Goal: Task Accomplishment & Management: Manage account settings

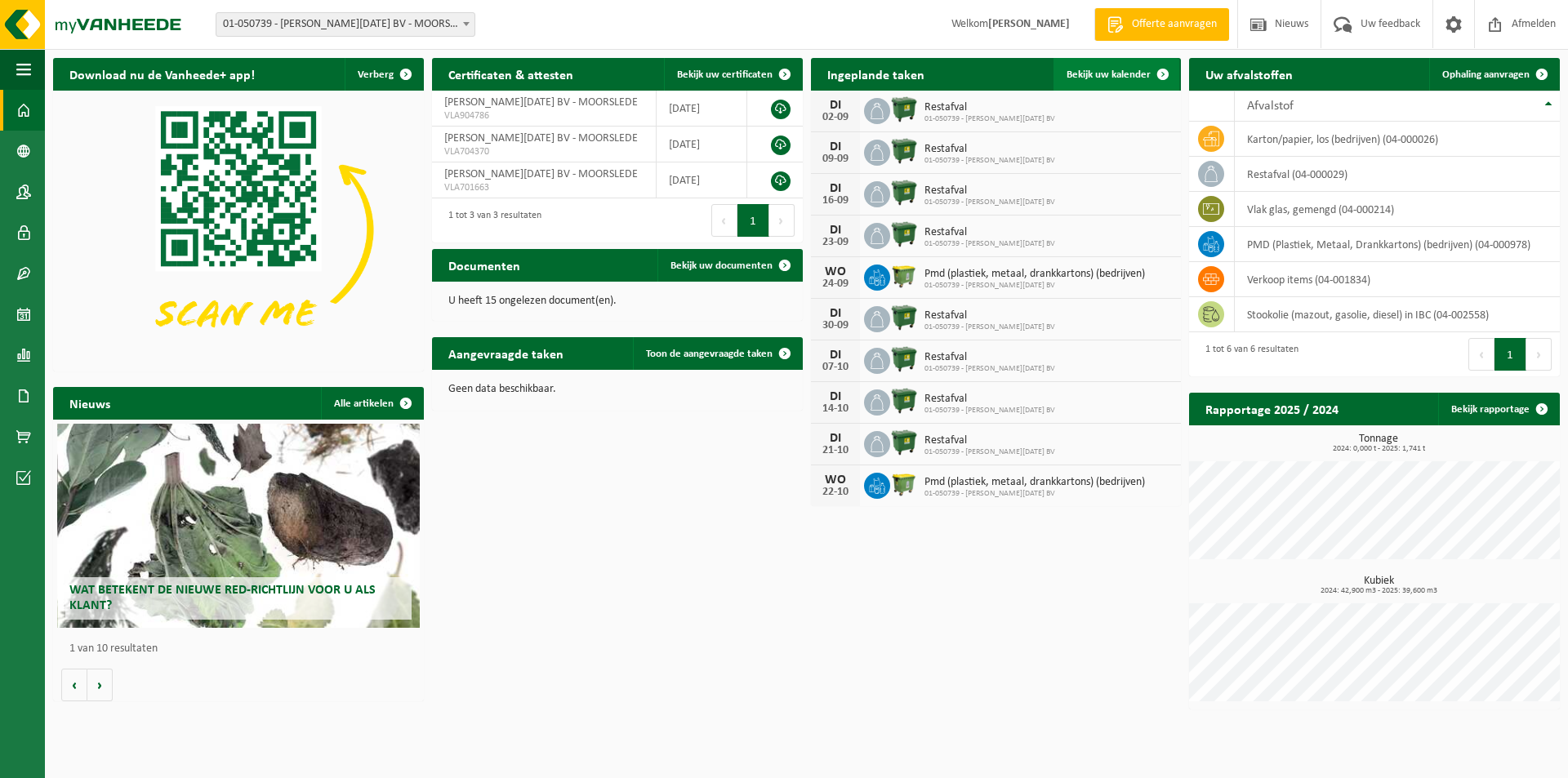
click at [1109, 73] on span "Bekijk uw kalender" at bounding box center [1109, 74] width 84 height 11
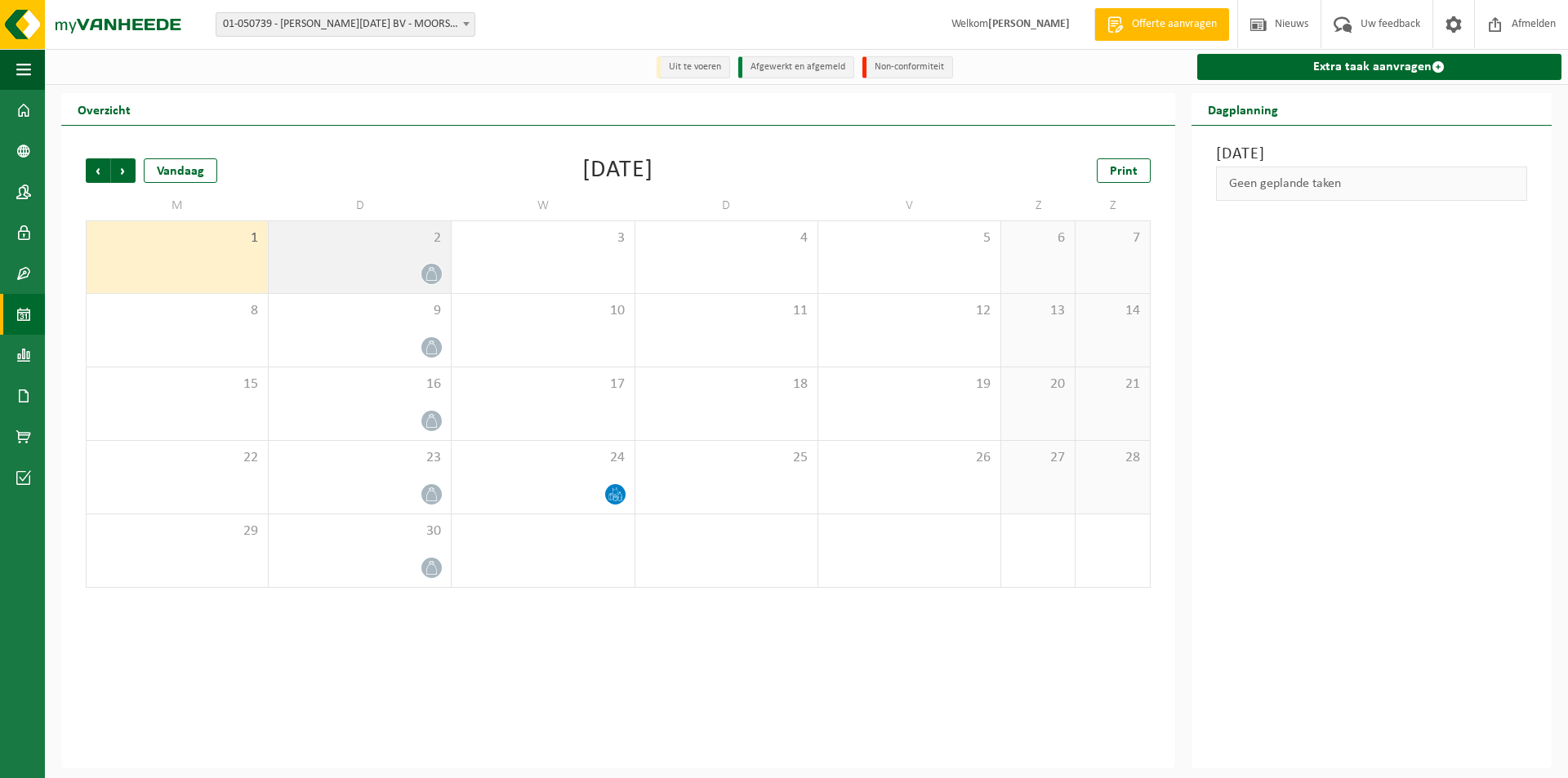
click at [403, 269] on div at bounding box center [360, 274] width 166 height 22
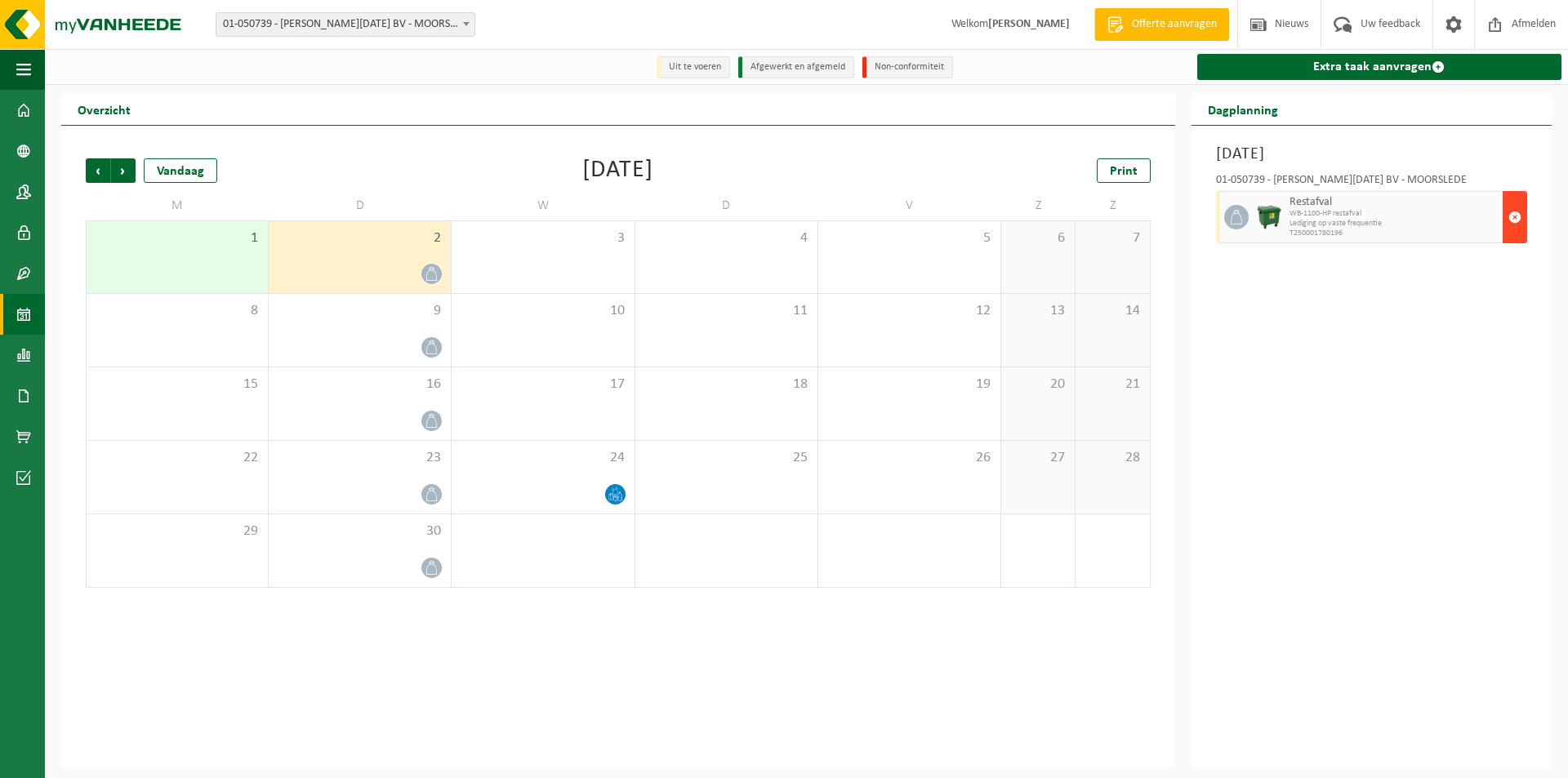
click at [1516, 212] on span "button" at bounding box center [1515, 217] width 13 height 33
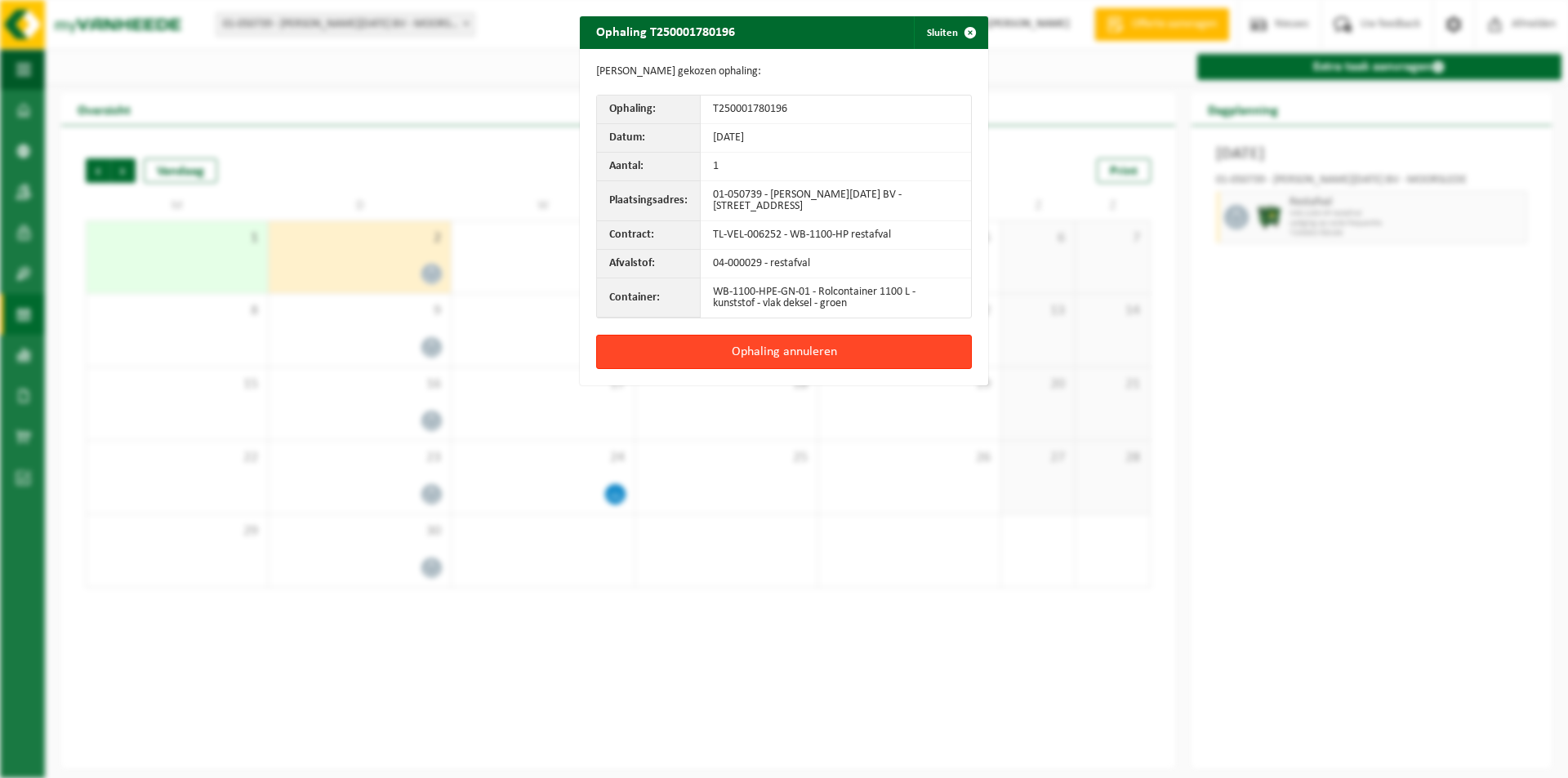
click at [743, 353] on button "Ophaling annuleren" at bounding box center [784, 352] width 376 height 35
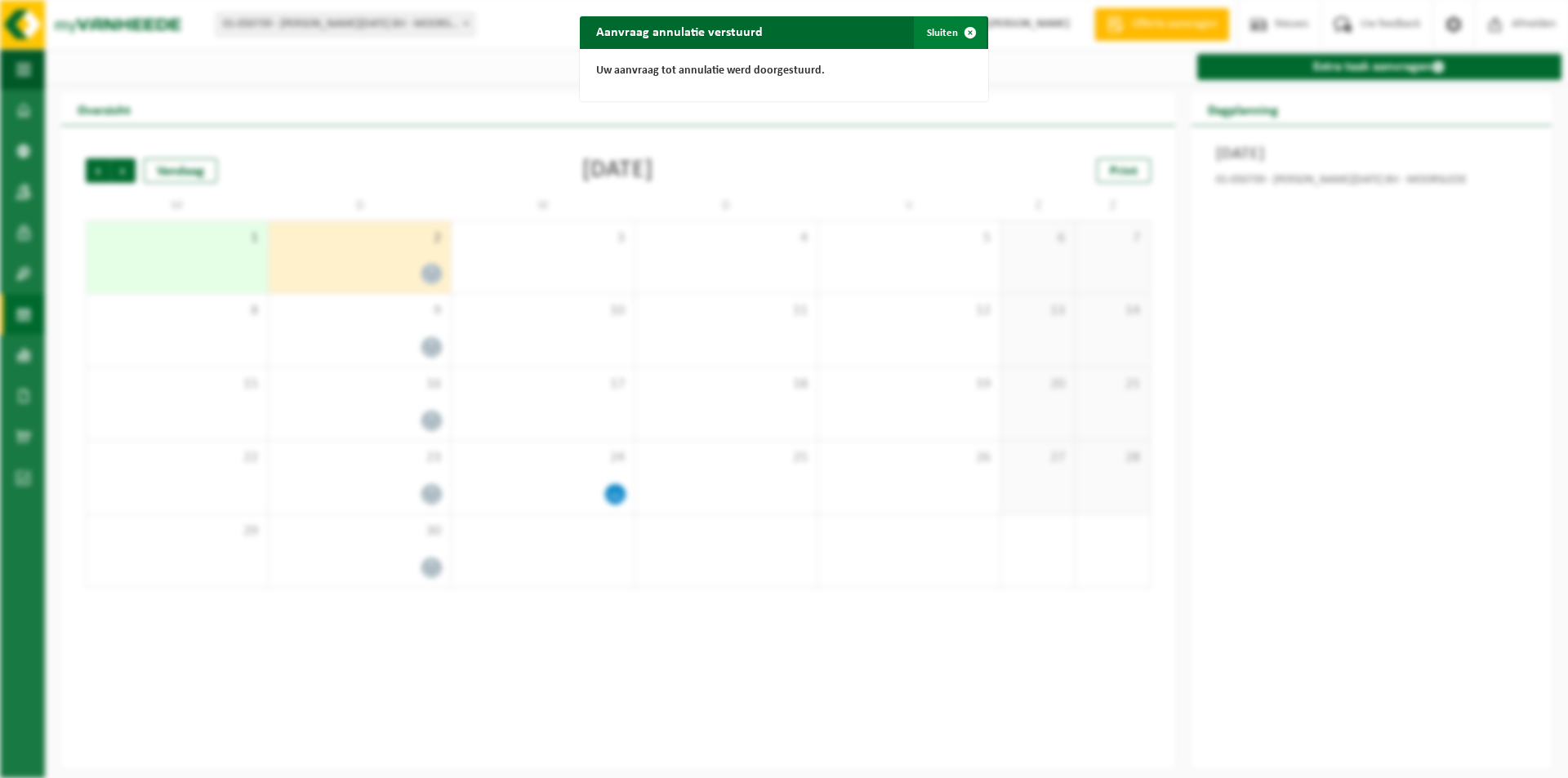
click at [954, 33] on span "button" at bounding box center [970, 32] width 33 height 33
